Goal: Task Accomplishment & Management: Complete application form

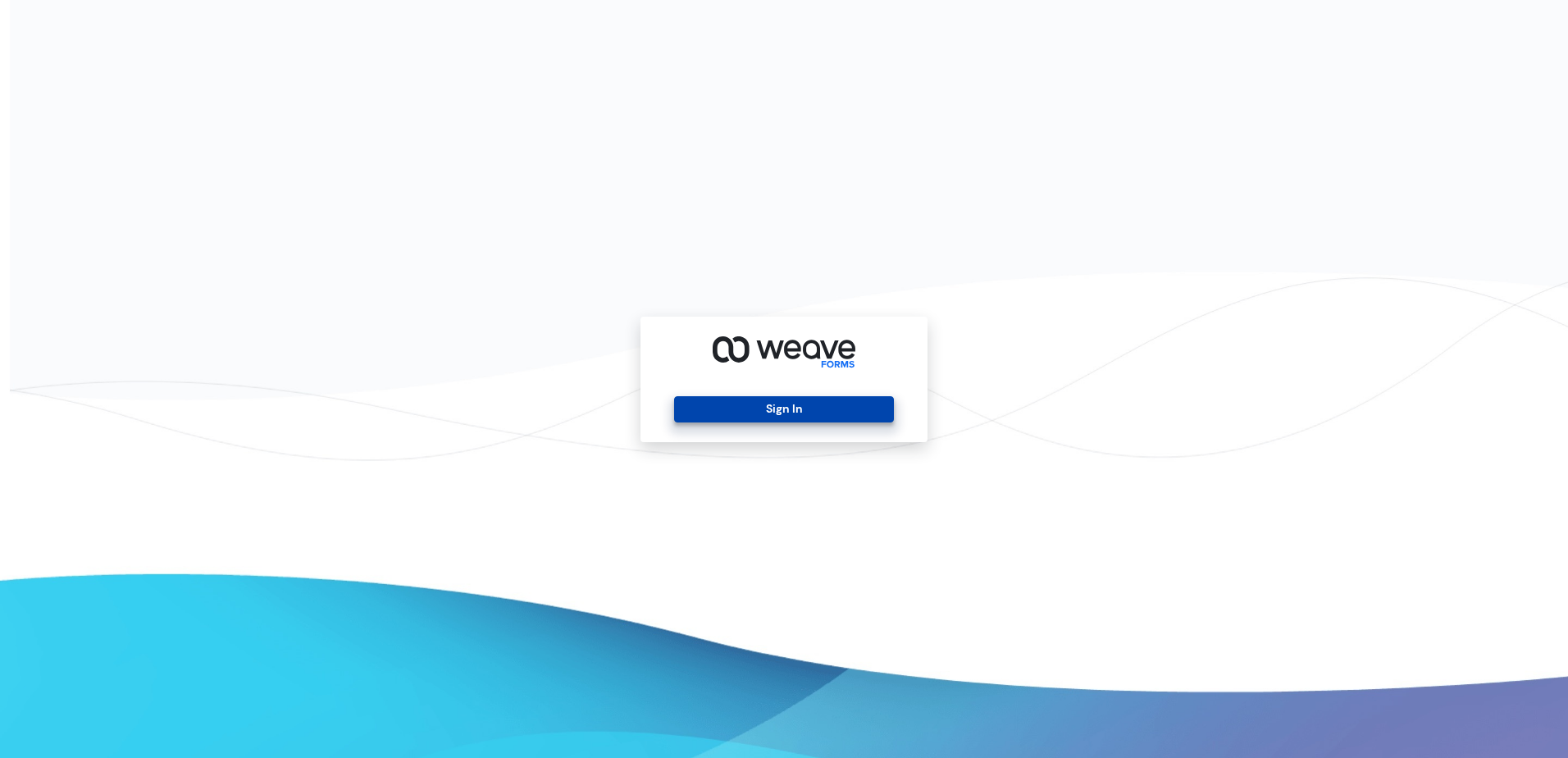
click at [843, 410] on button "Sign In" at bounding box center [783, 409] width 219 height 26
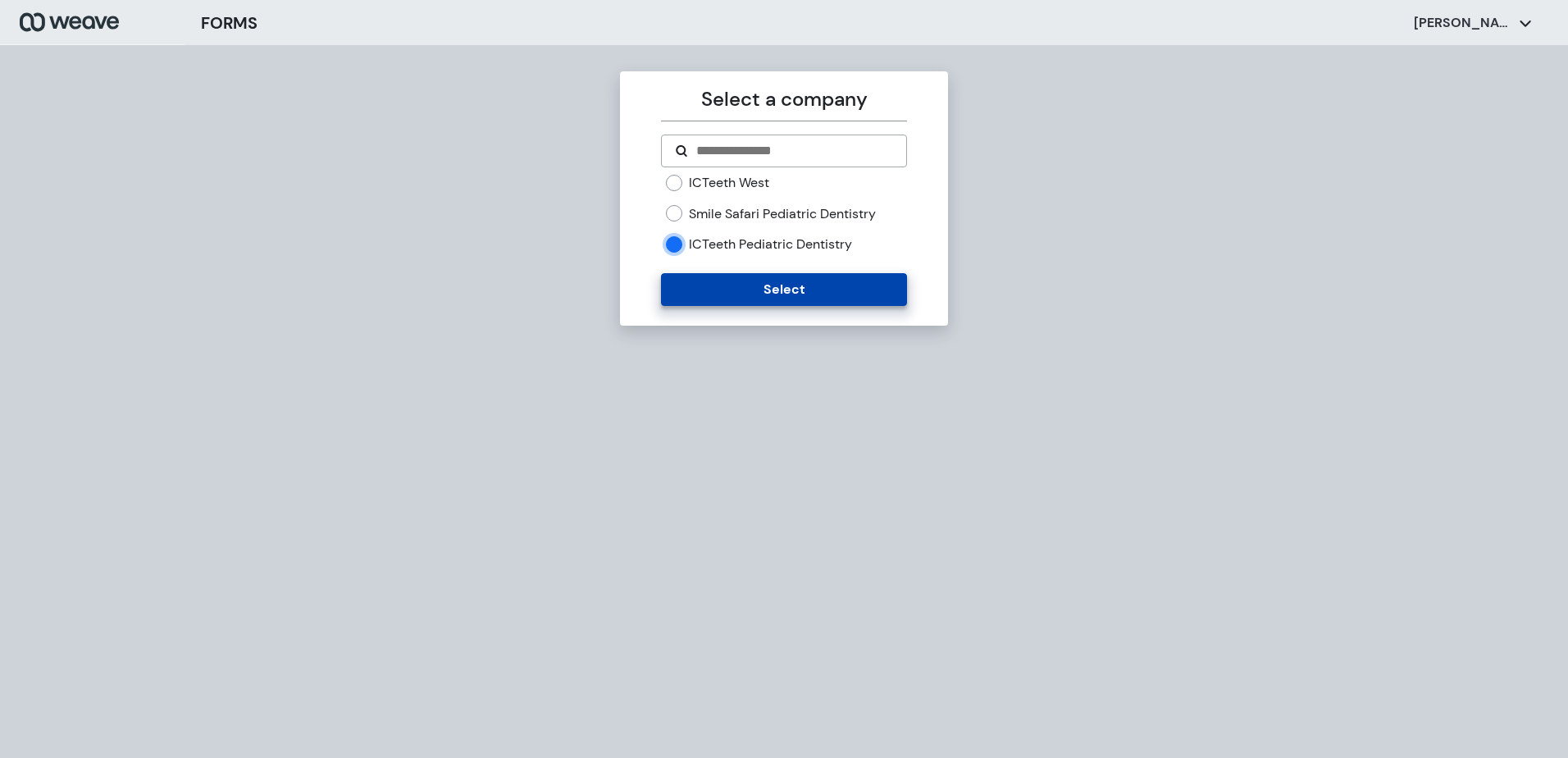
click at [699, 286] on button "Select" at bounding box center [784, 289] width 245 height 33
